Goal: Download file/media

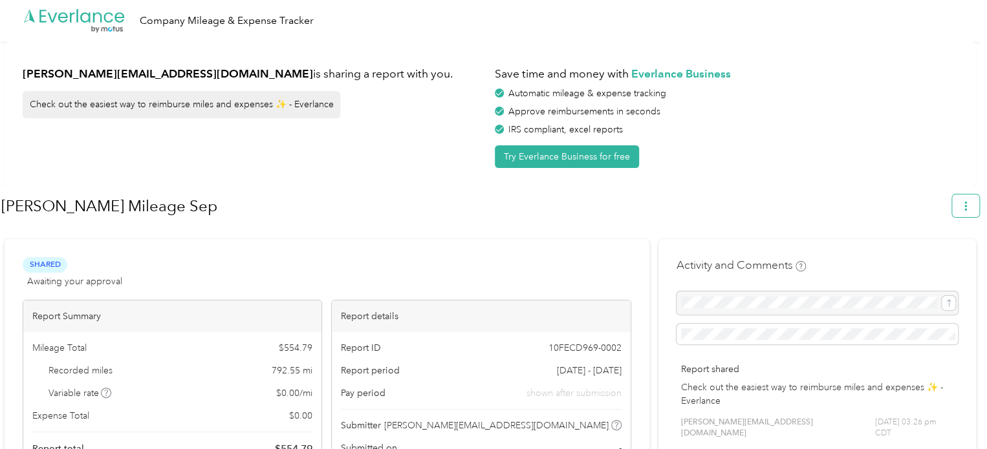
click at [967, 206] on icon "button" at bounding box center [965, 206] width 9 height 9
click at [913, 260] on li "Download" at bounding box center [935, 266] width 89 height 23
click at [926, 260] on span "Download" at bounding box center [934, 267] width 43 height 14
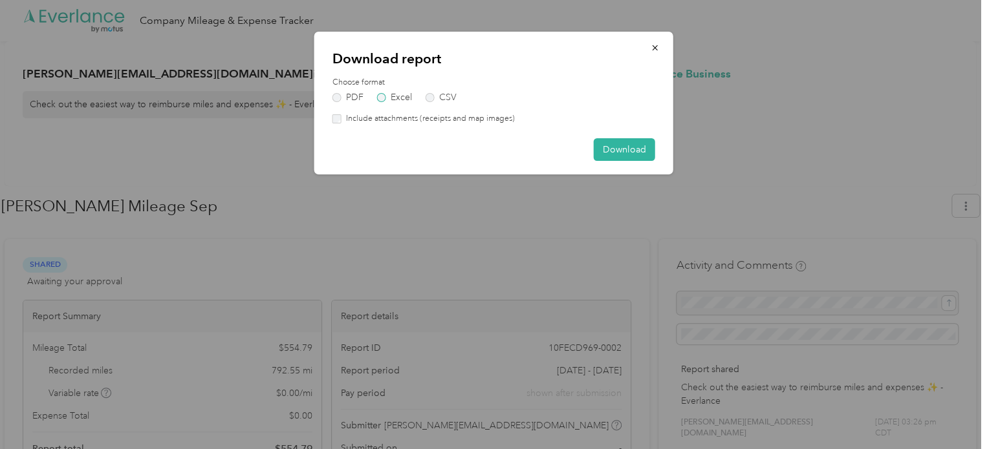
click at [378, 98] on label "Excel" at bounding box center [394, 97] width 35 height 9
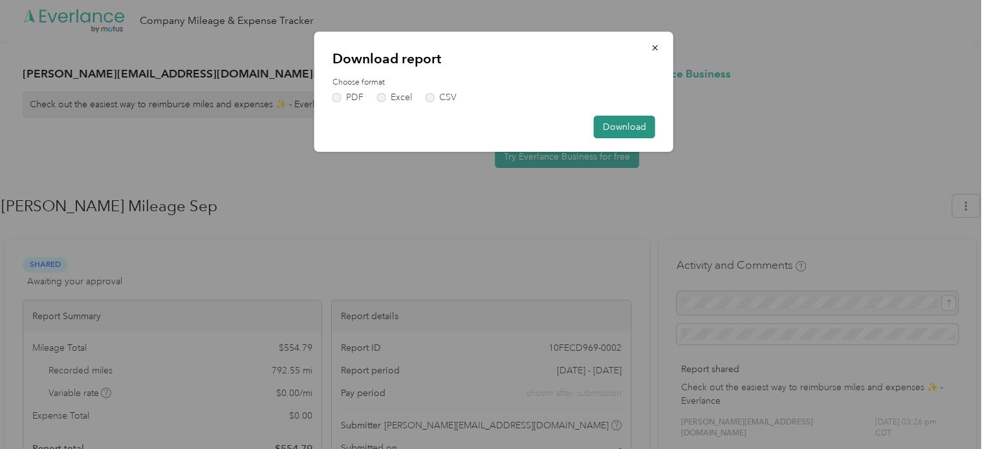
click at [626, 131] on button "Download" at bounding box center [623, 127] width 61 height 23
